Goal: Task Accomplishment & Management: Use online tool/utility

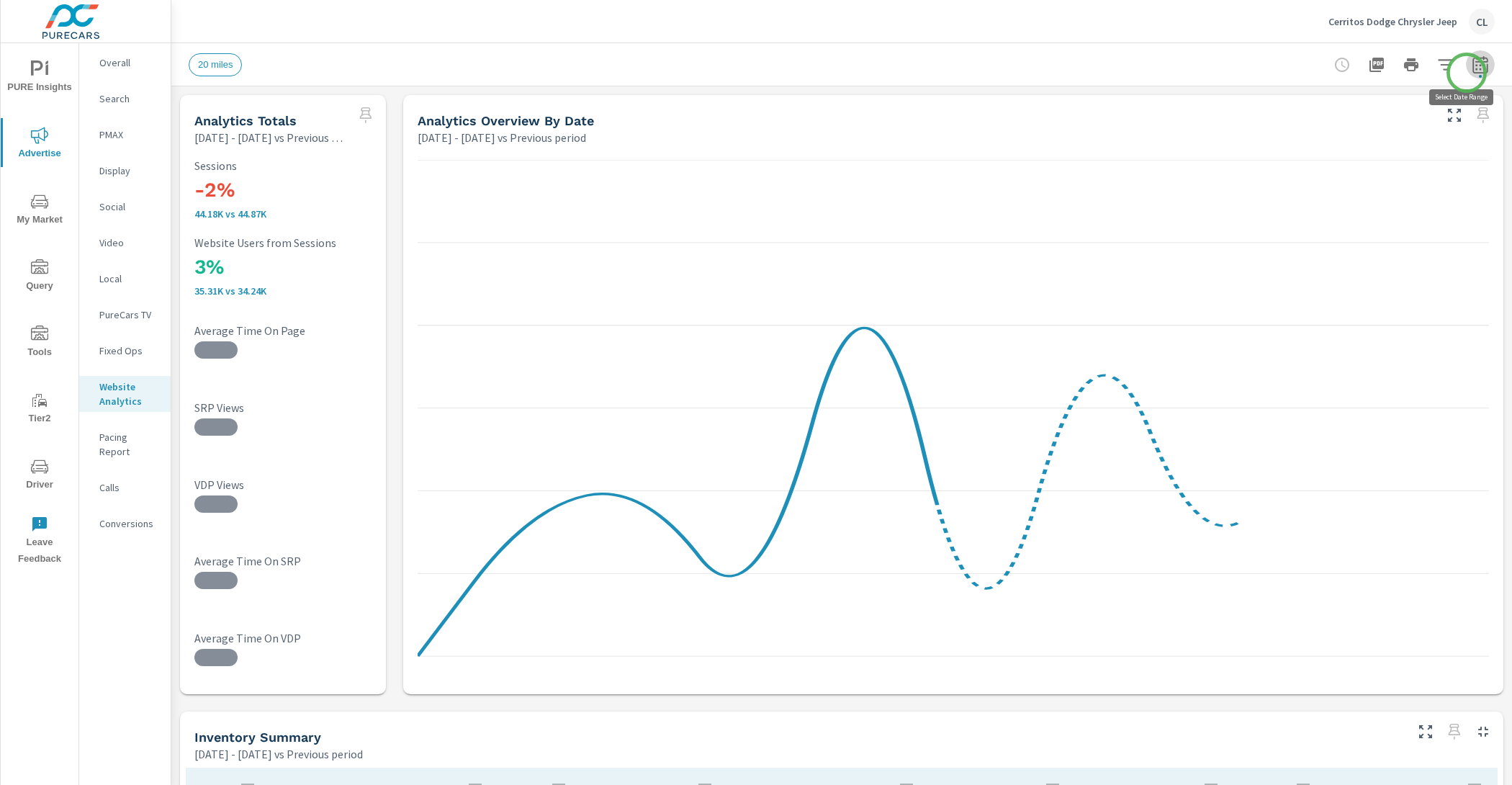
click at [1466, 72] on button "button" at bounding box center [1480, 64] width 29 height 29
select select "Previous period"
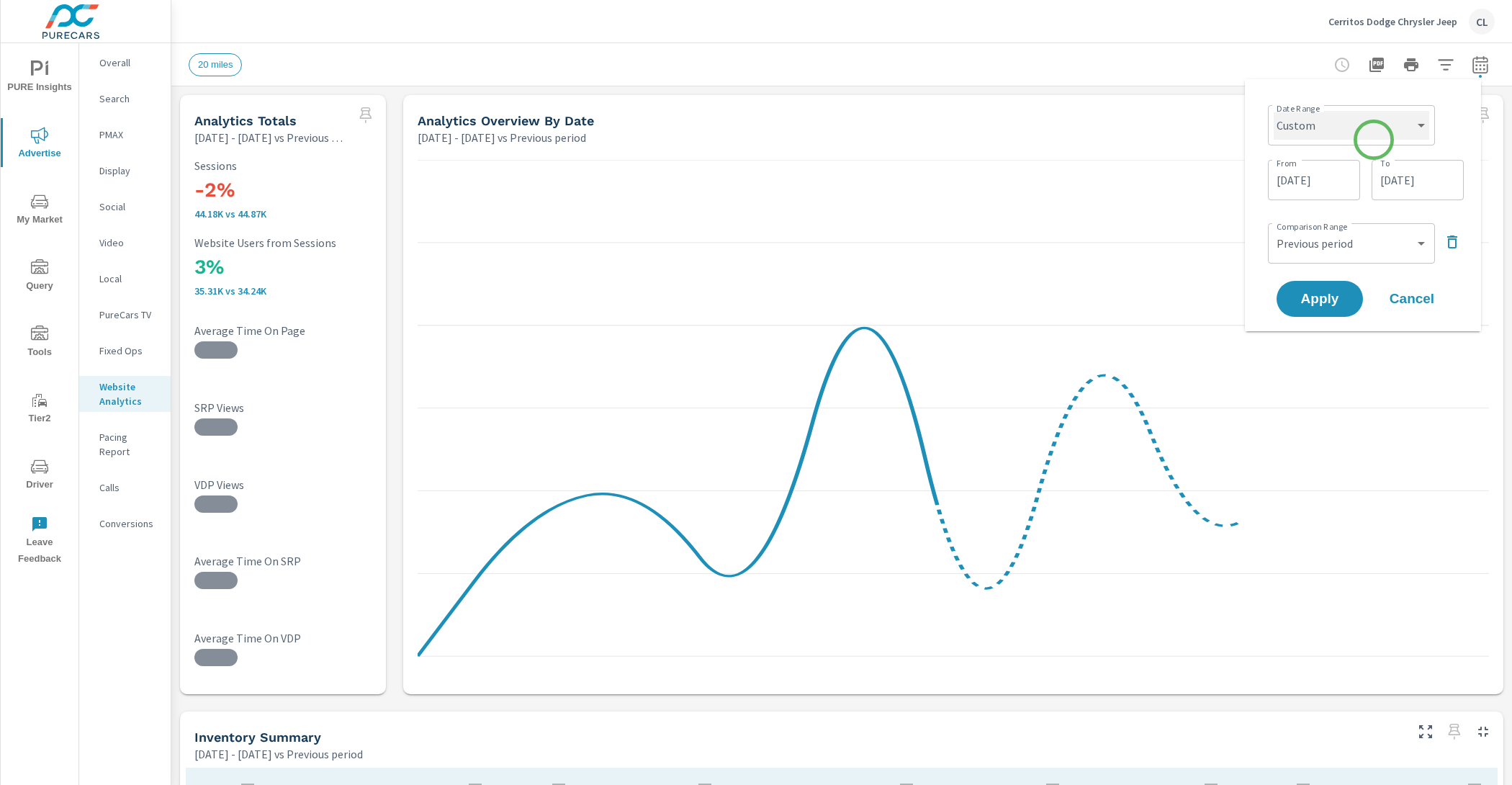
click at [1371, 134] on select "Custom [DATE] Last week Last 7 days Last 14 days Last 30 days Last 45 days Last…" at bounding box center [1351, 125] width 156 height 29
click at [1274, 111] on select "Custom [DATE] Last week Last 7 days Last 14 days Last 30 days Last 45 days Last…" at bounding box center [1351, 125] width 156 height 29
select select "Month to date"
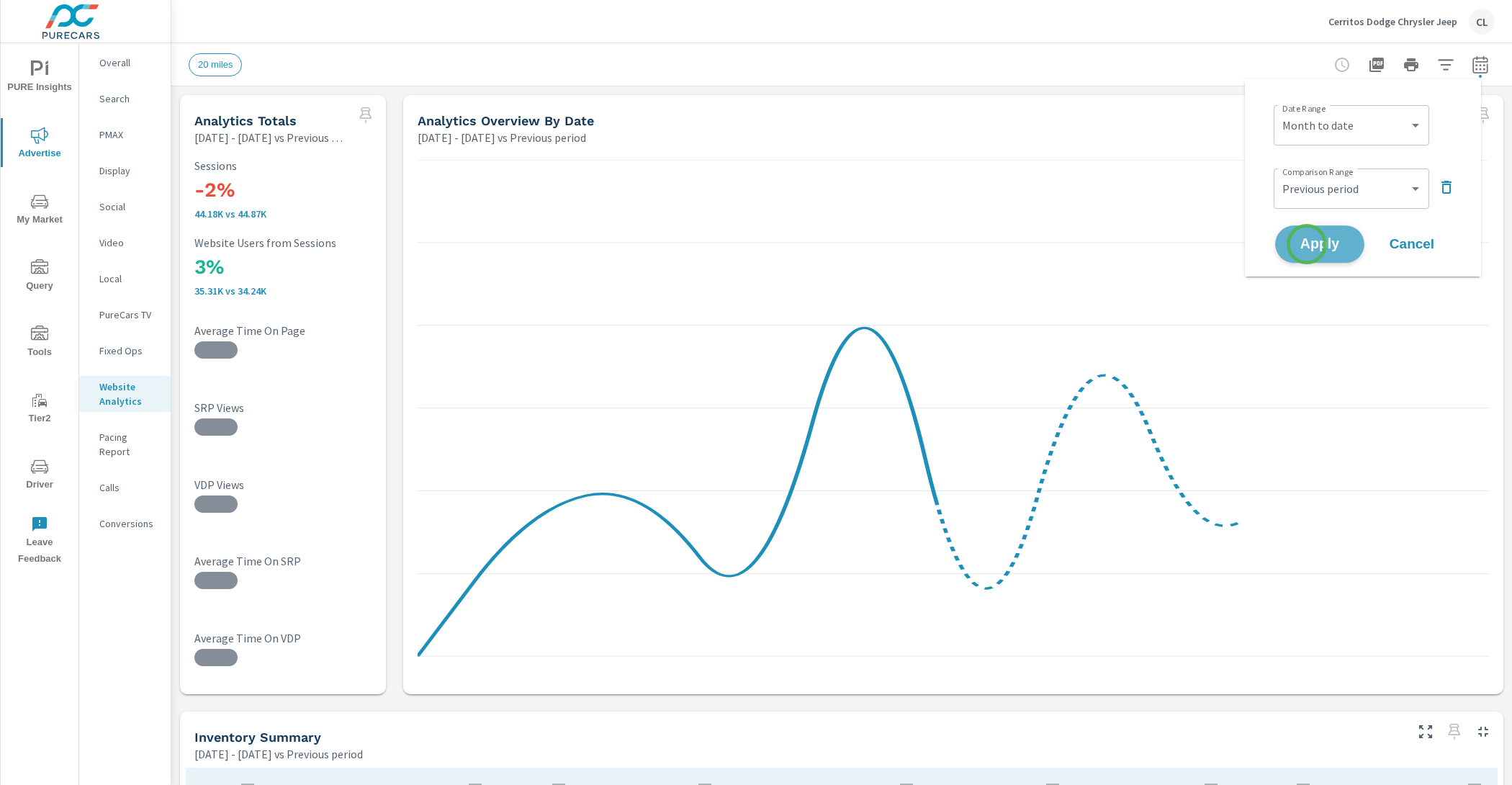
click at [1307, 244] on span "Apply" at bounding box center [1320, 245] width 59 height 14
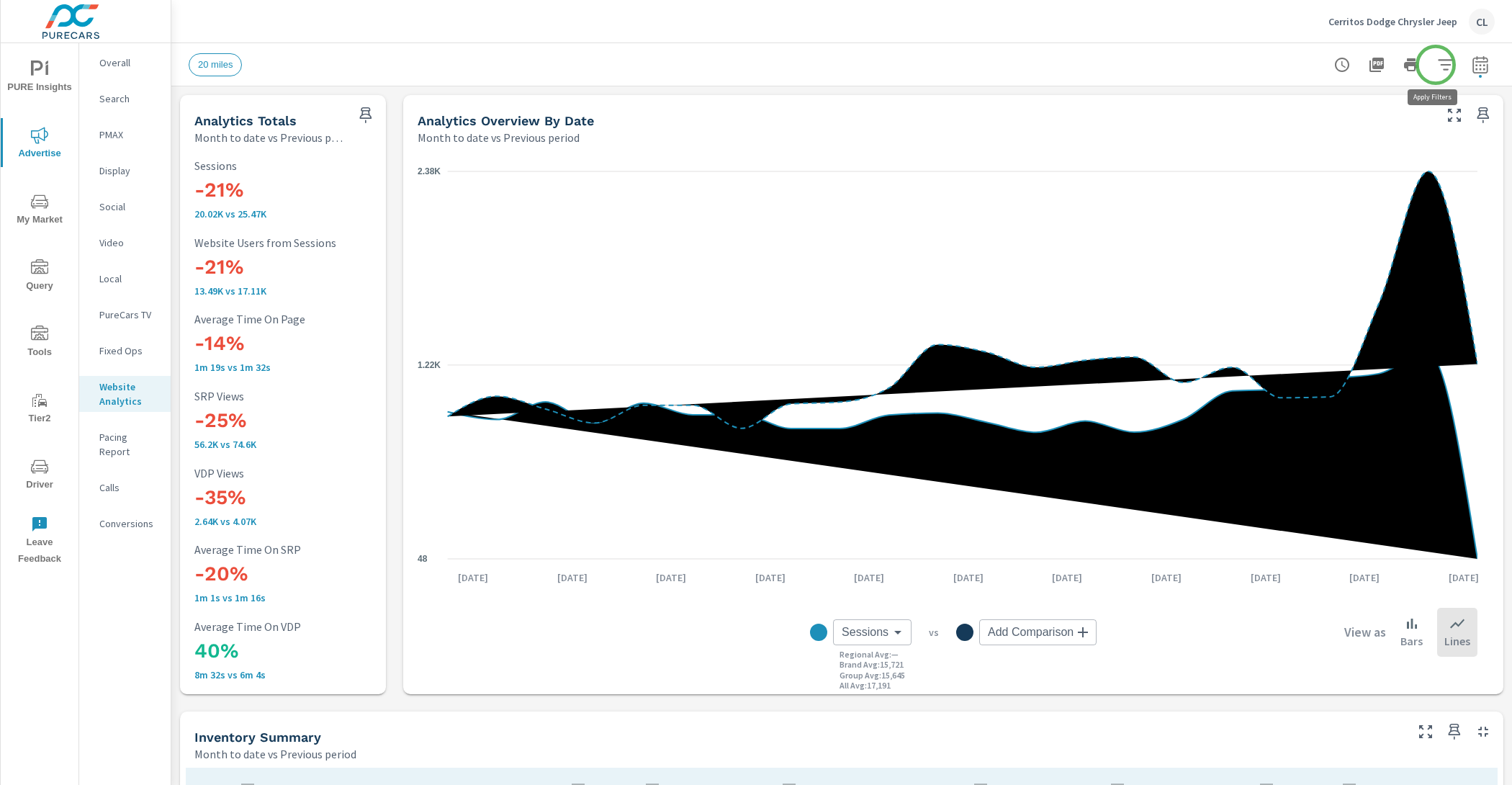
click at [1438, 64] on icon "button" at bounding box center [1445, 64] width 15 height 11
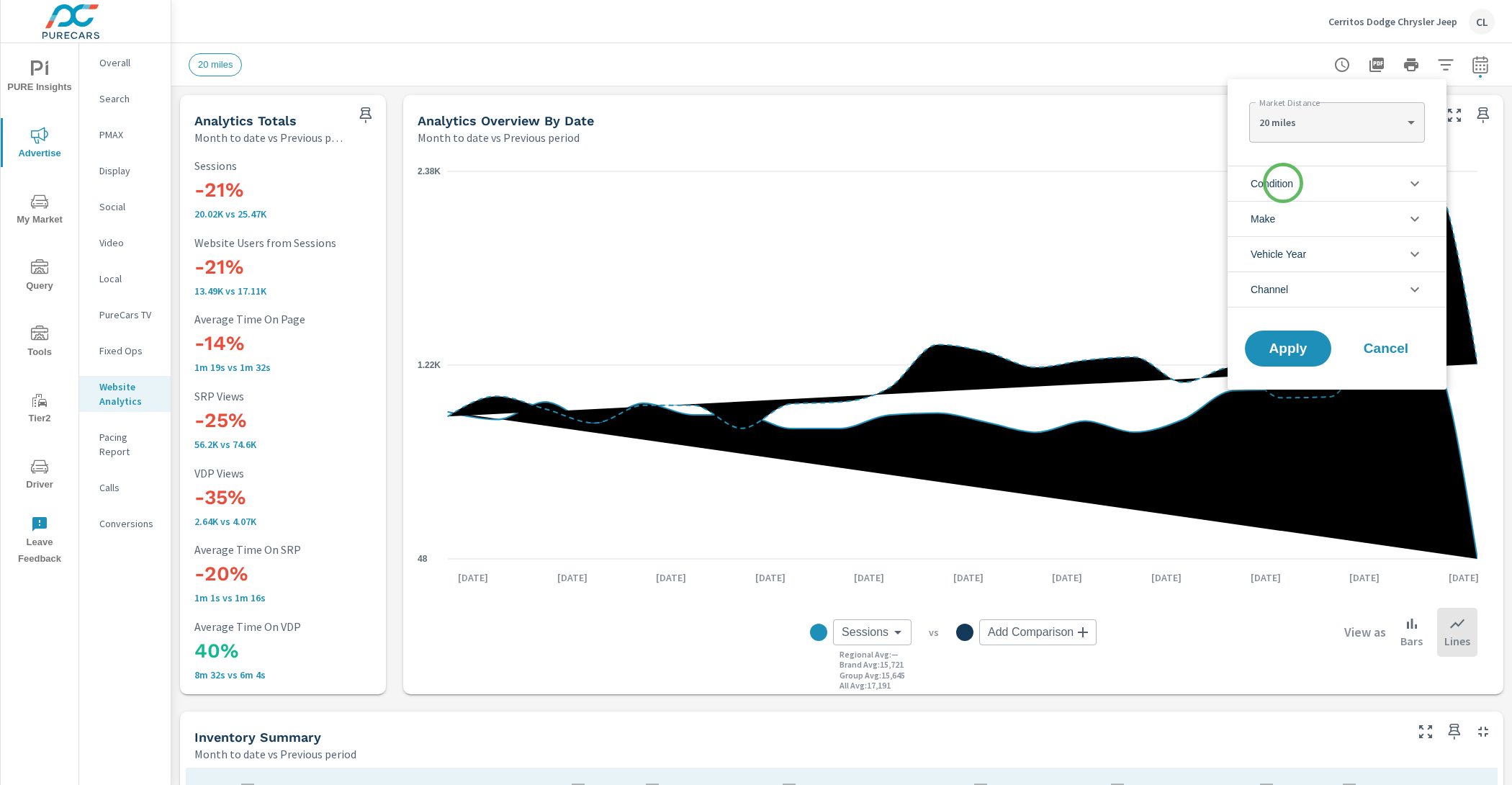
click at [1282, 183] on span "Condition" at bounding box center [1271, 183] width 43 height 35
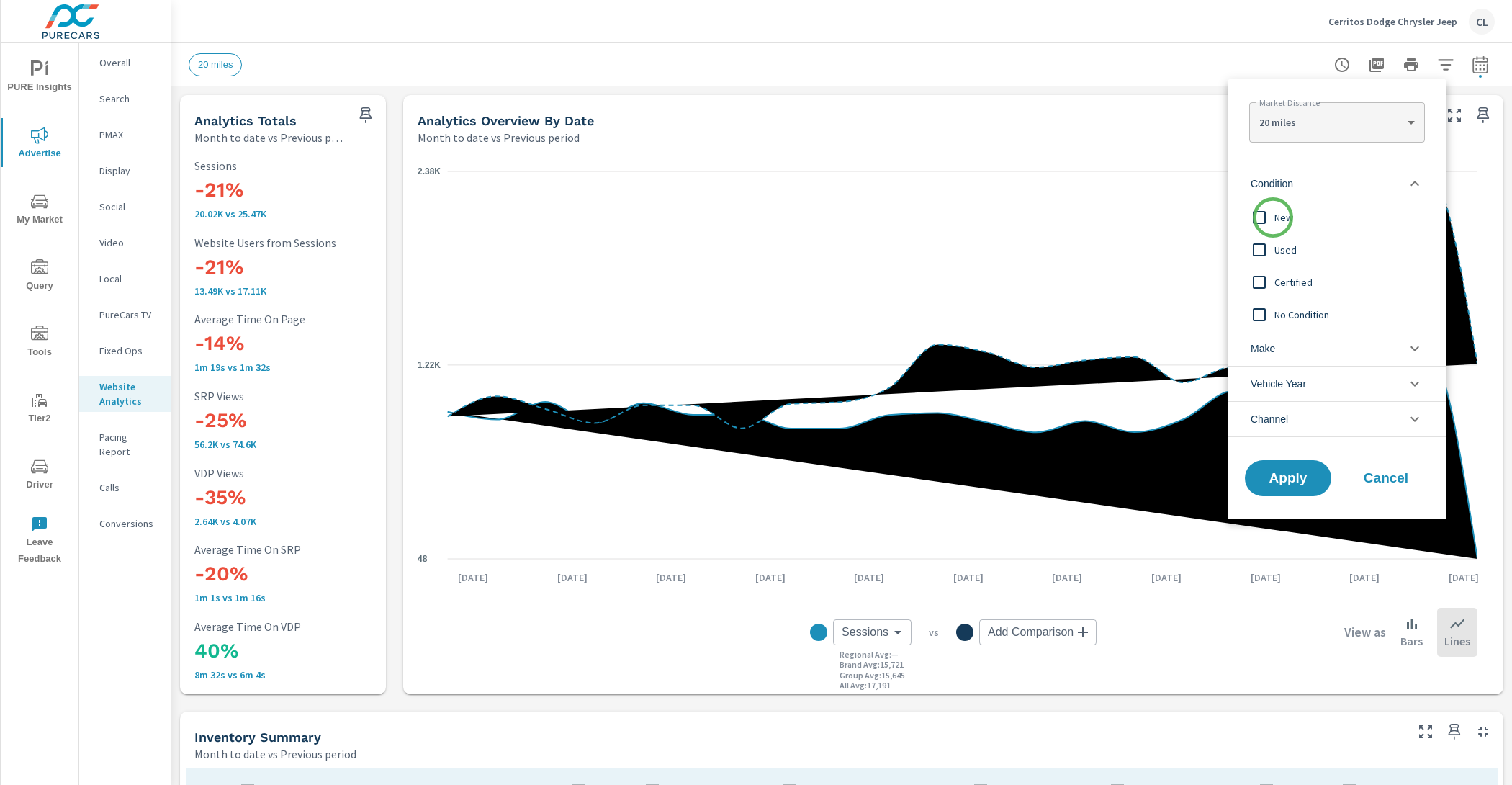
click at [1273, 217] on input "filter options" at bounding box center [1259, 217] width 30 height 30
click at [1289, 355] on li "Make" at bounding box center [1337, 348] width 219 height 36
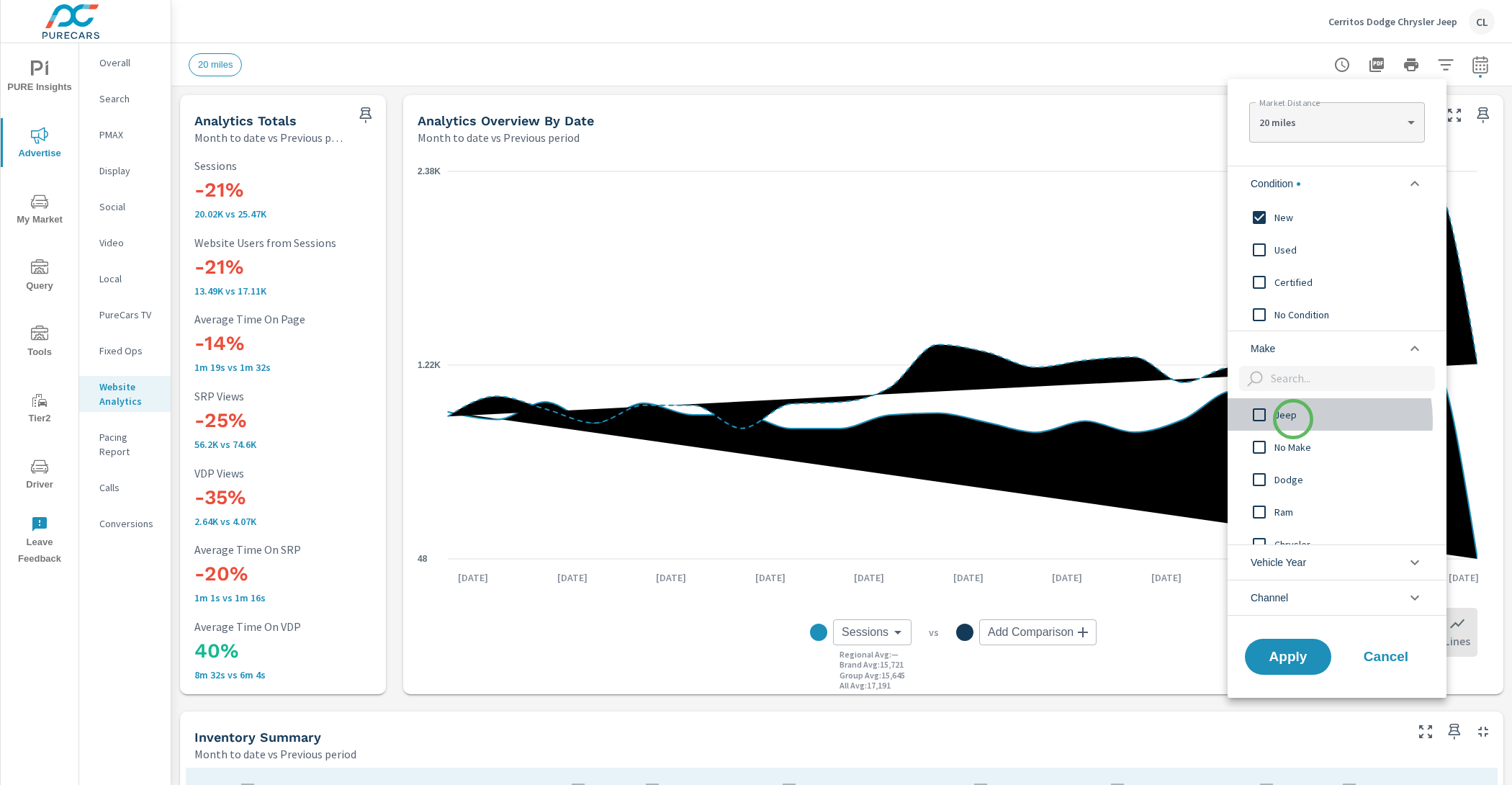
click at [1293, 419] on span "Jeep" at bounding box center [1352, 414] width 158 height 17
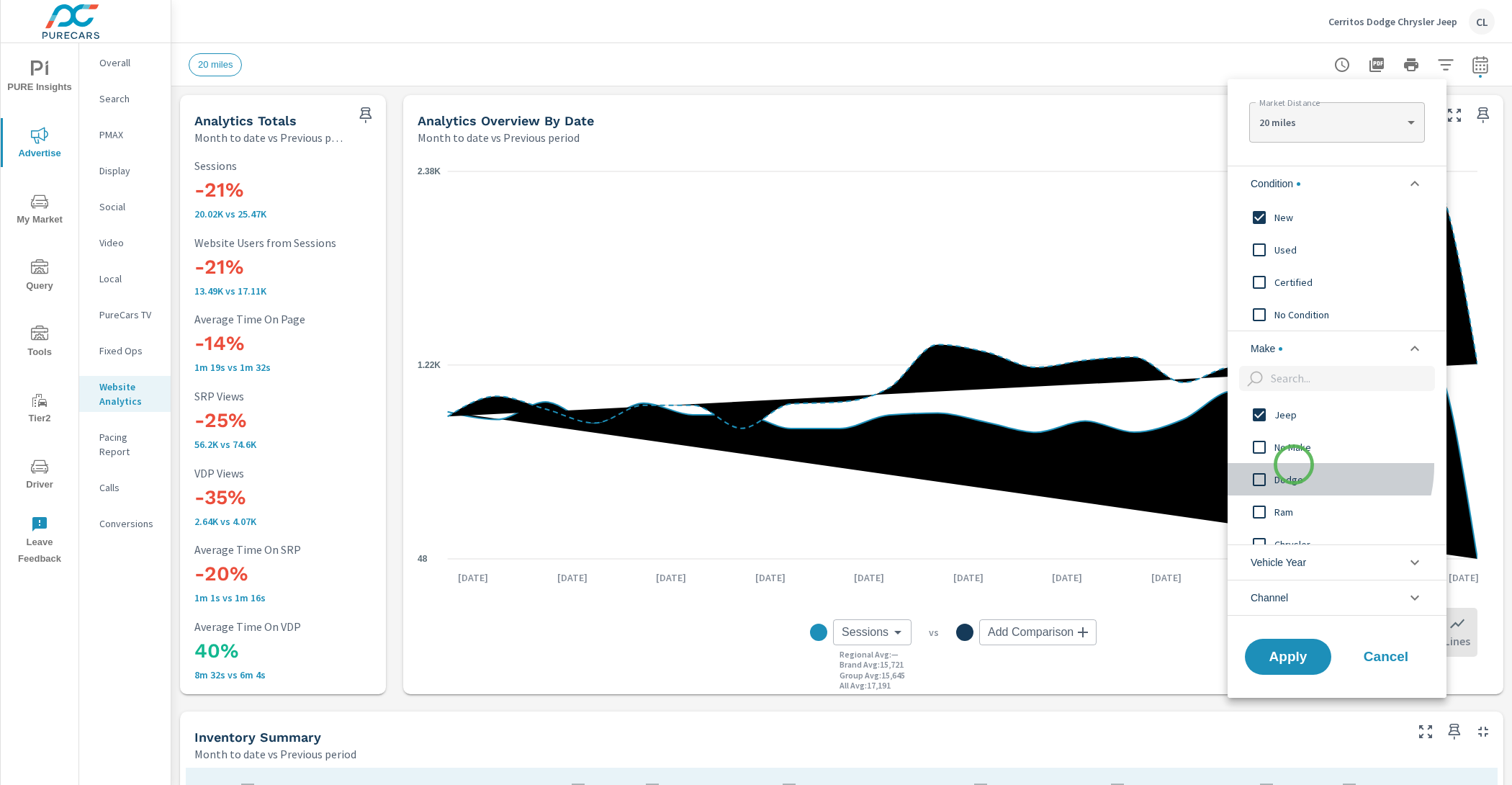
click at [1294, 465] on div "Dodge" at bounding box center [1336, 479] width 216 height 33
click at [1293, 496] on div "Ram" at bounding box center [1336, 511] width 216 height 33
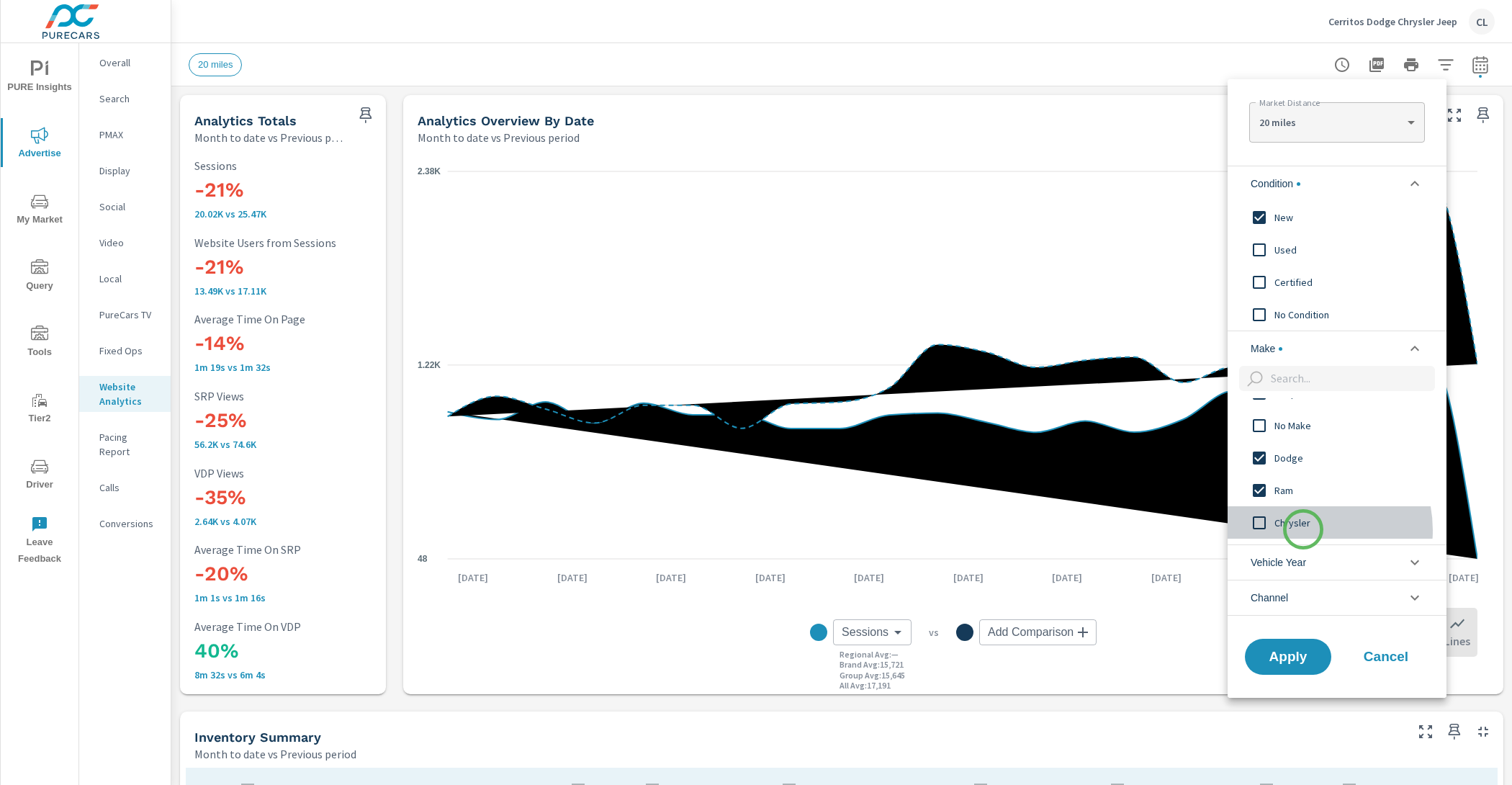
click at [1303, 529] on span "Chrysler" at bounding box center [1352, 521] width 158 height 17
click at [1285, 649] on span "Apply" at bounding box center [1288, 656] width 59 height 14
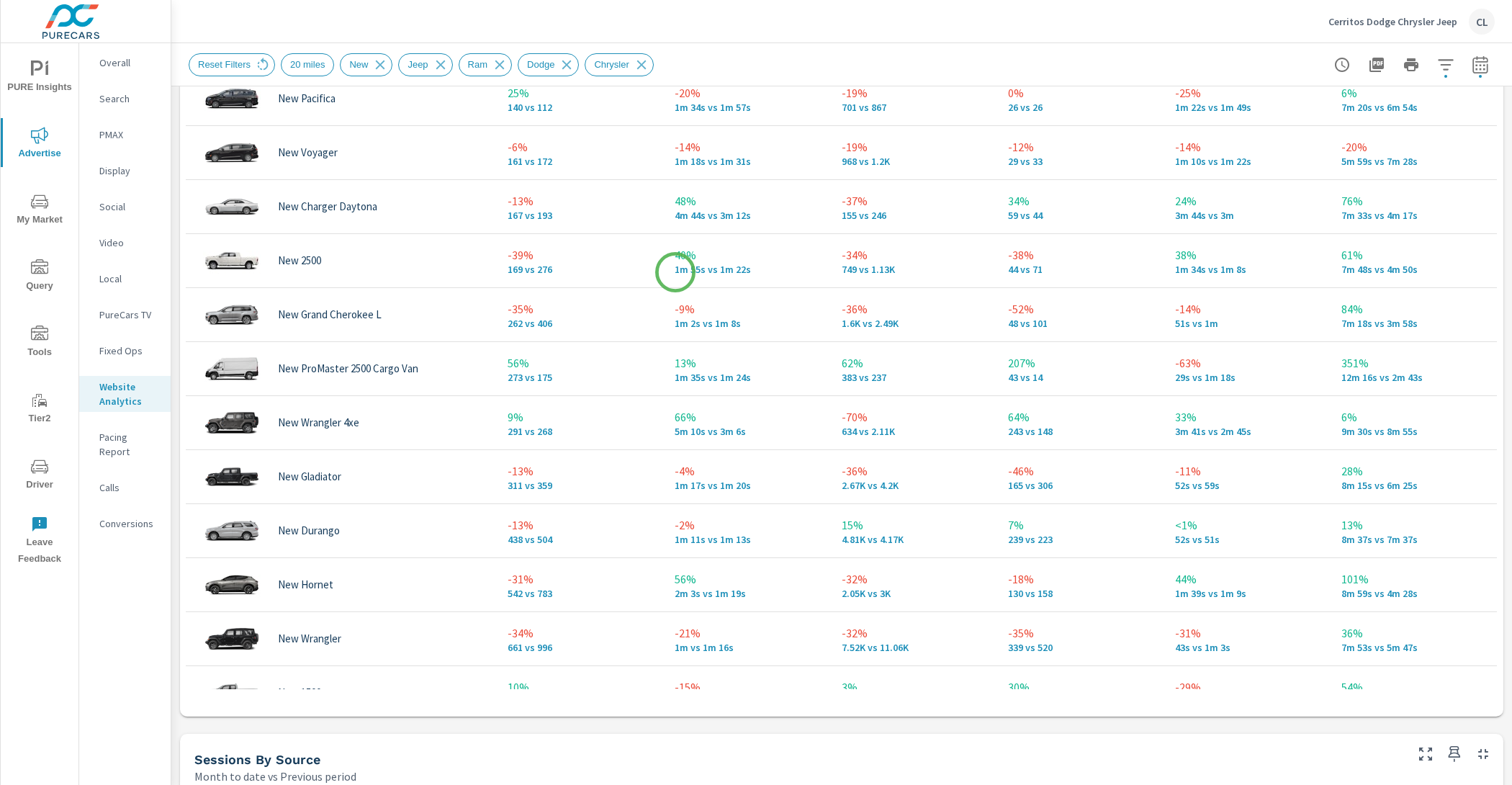
scroll to position [769, 0]
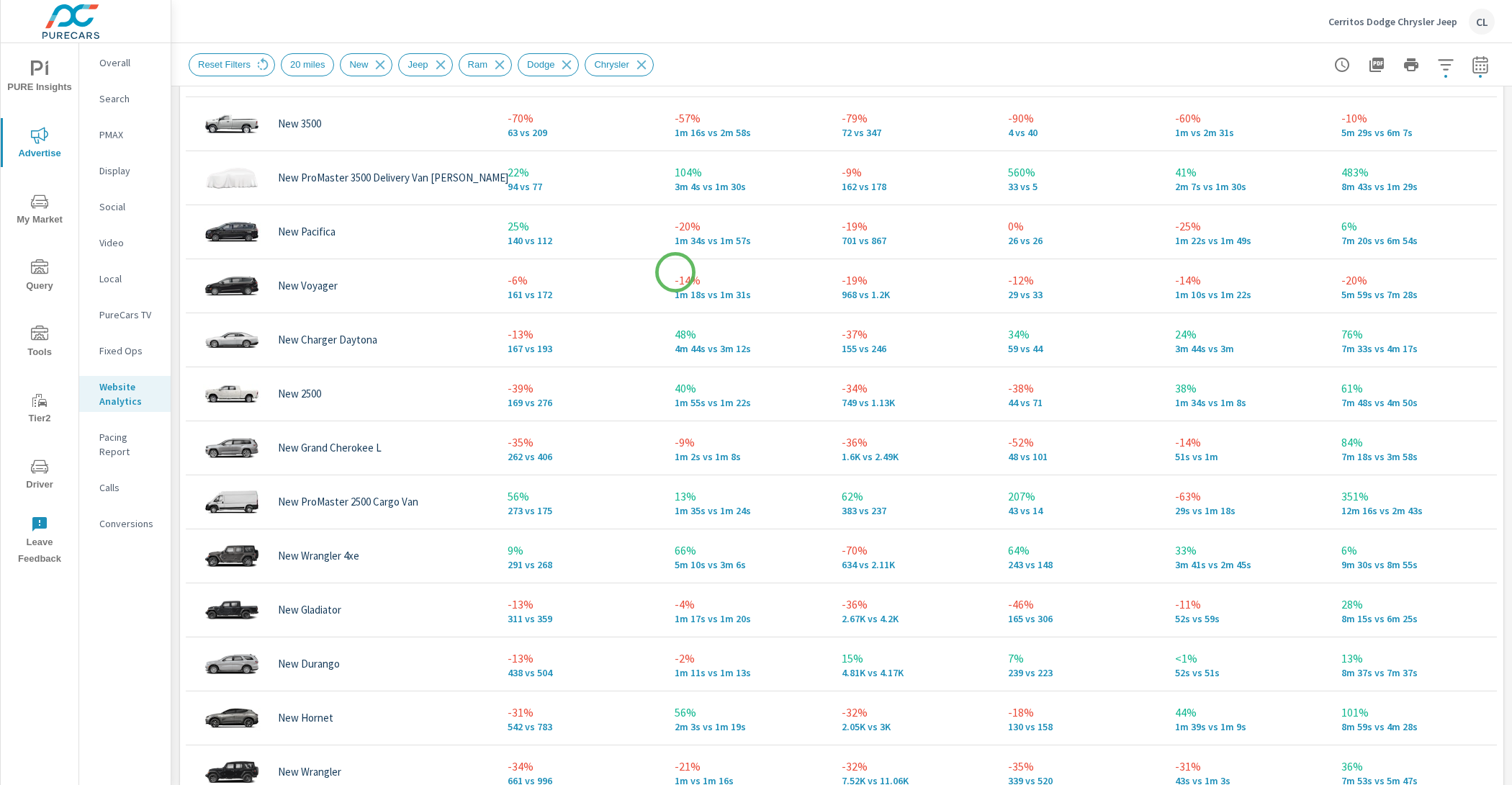
scroll to position [145, 0]
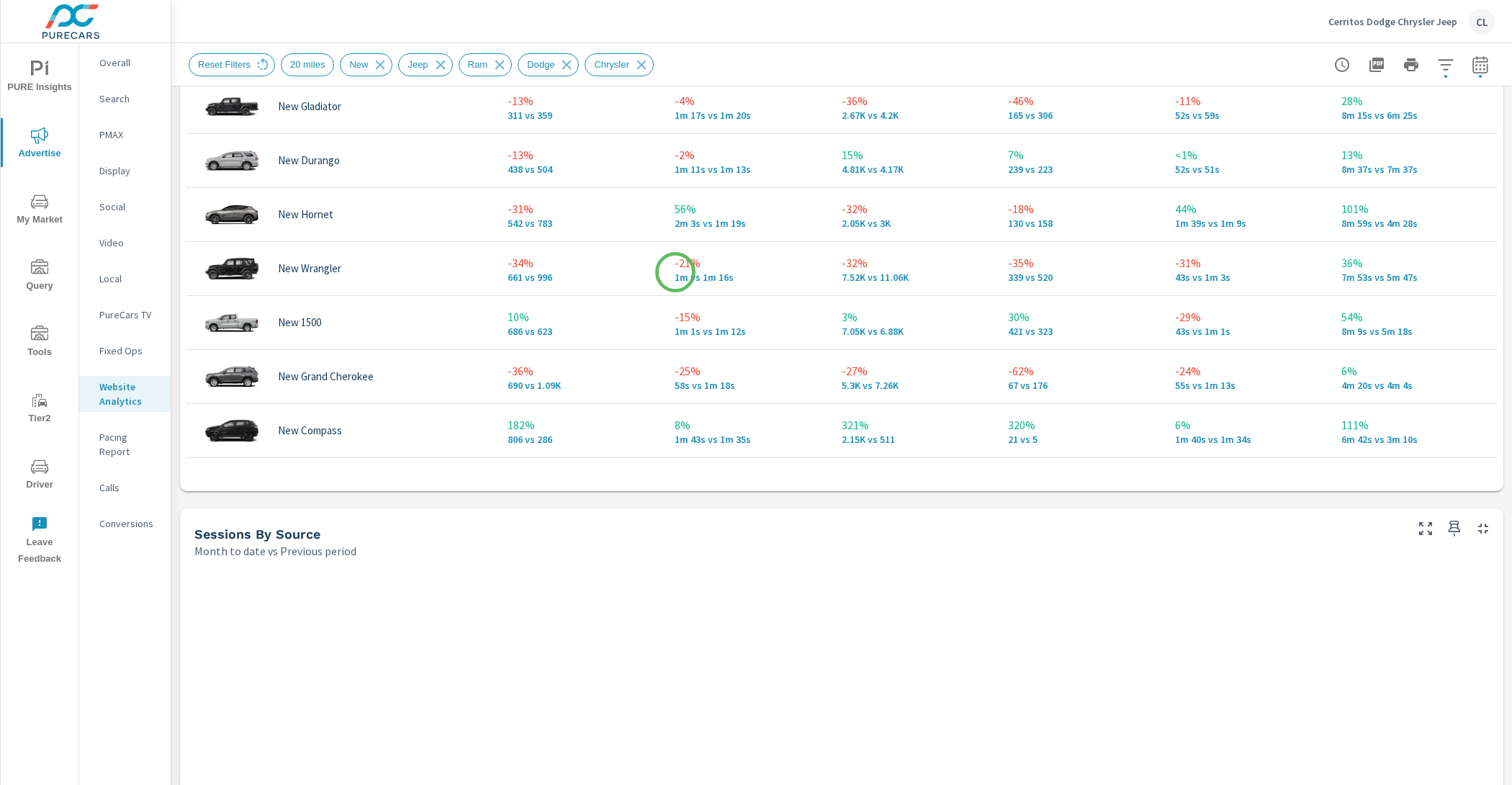
scroll to position [701, 0]
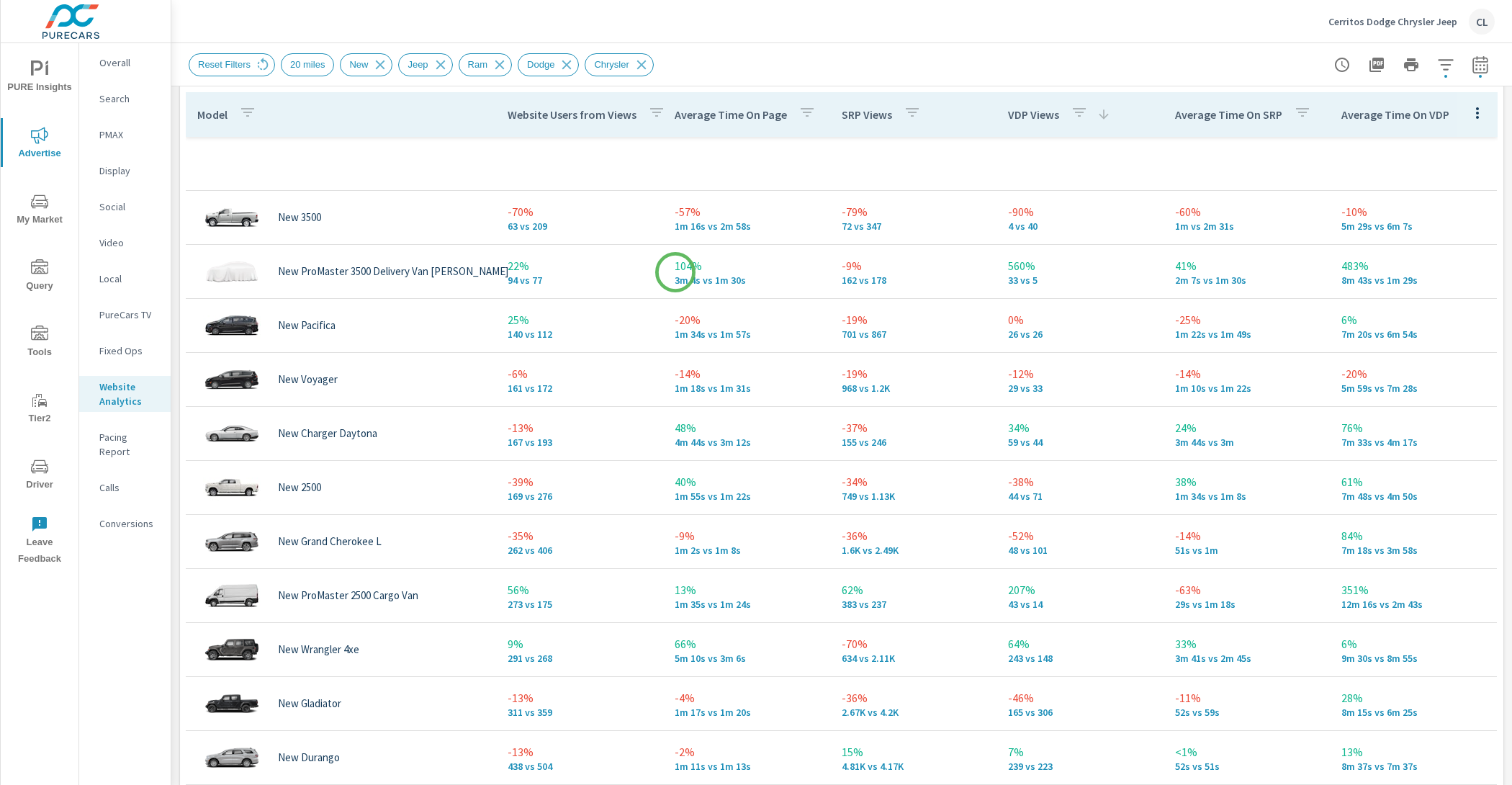
scroll to position [674, 0]
click at [515, 112] on p "Website Users from Views" at bounding box center [572, 116] width 129 height 15
click at [515, 113] on p "Website Users from Views" at bounding box center [572, 116] width 129 height 15
click at [655, 114] on icon "button" at bounding box center [656, 113] width 17 height 17
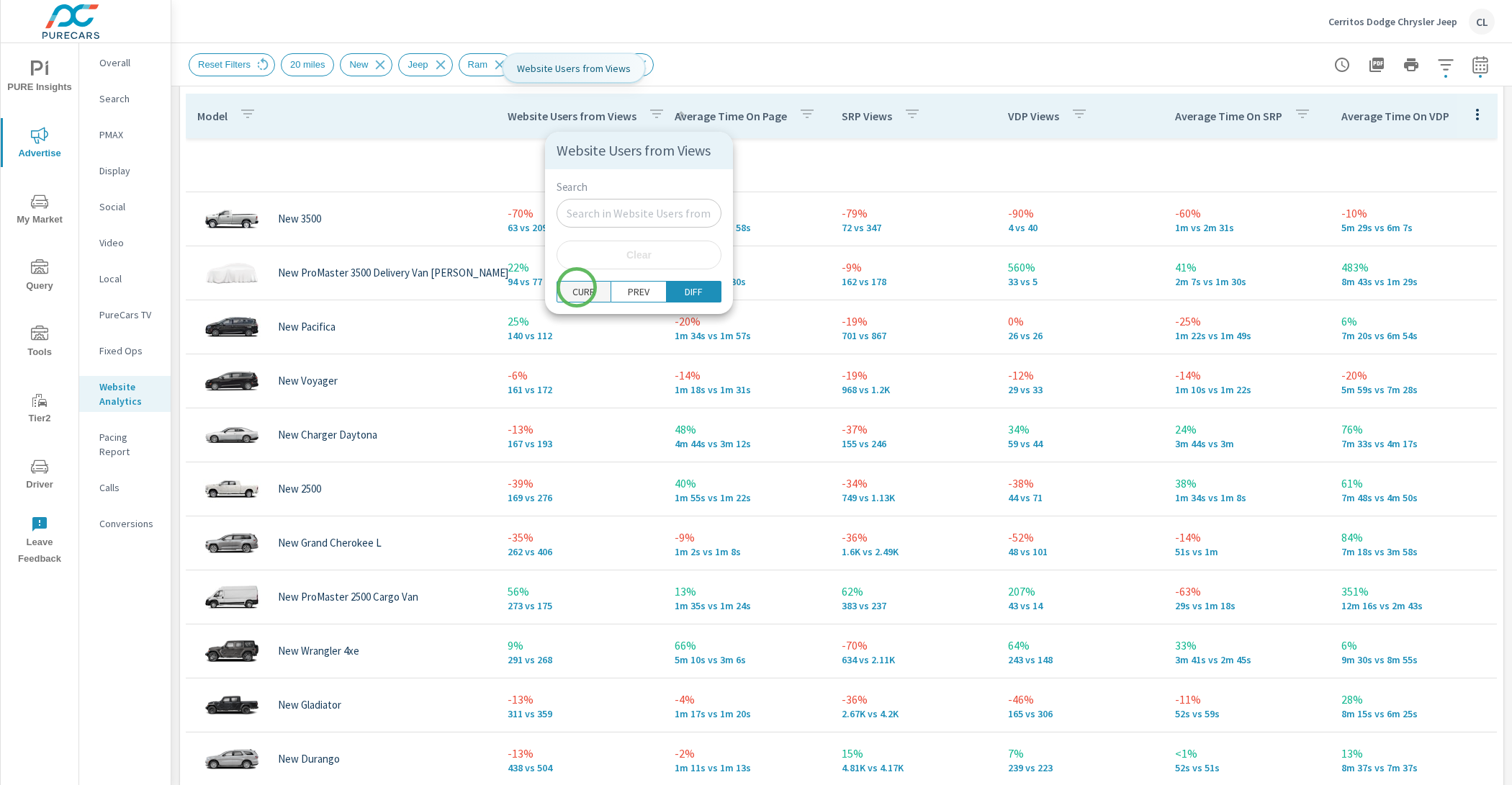
click at [576, 287] on p "CURR" at bounding box center [583, 291] width 23 height 15
click at [481, 117] on div at bounding box center [756, 392] width 1512 height 785
